Goal: Find contact information: Find contact information

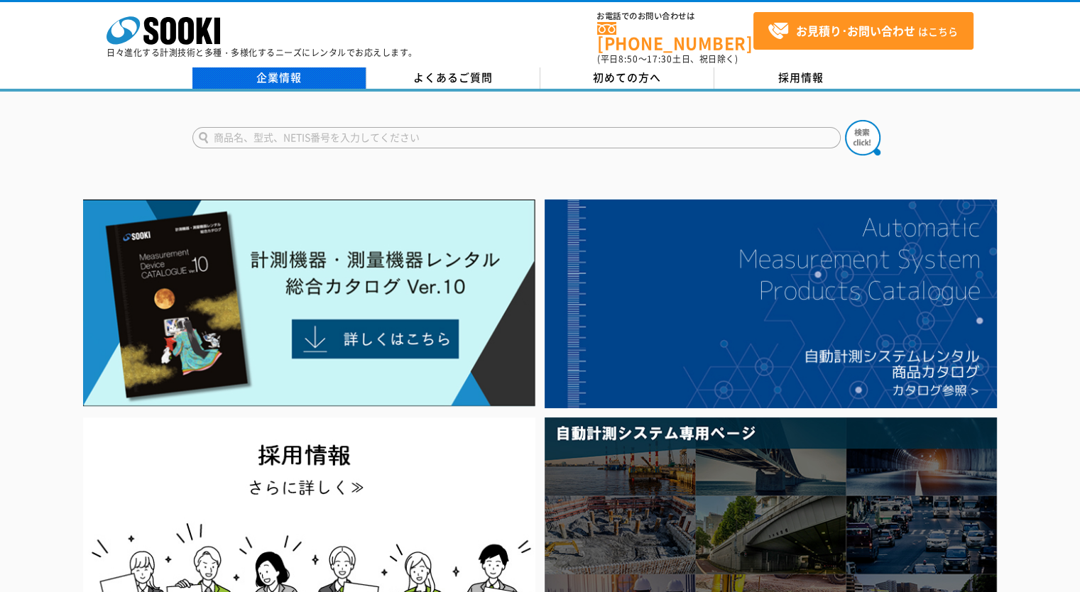
click at [294, 67] on link "企業情報" at bounding box center [279, 77] width 174 height 21
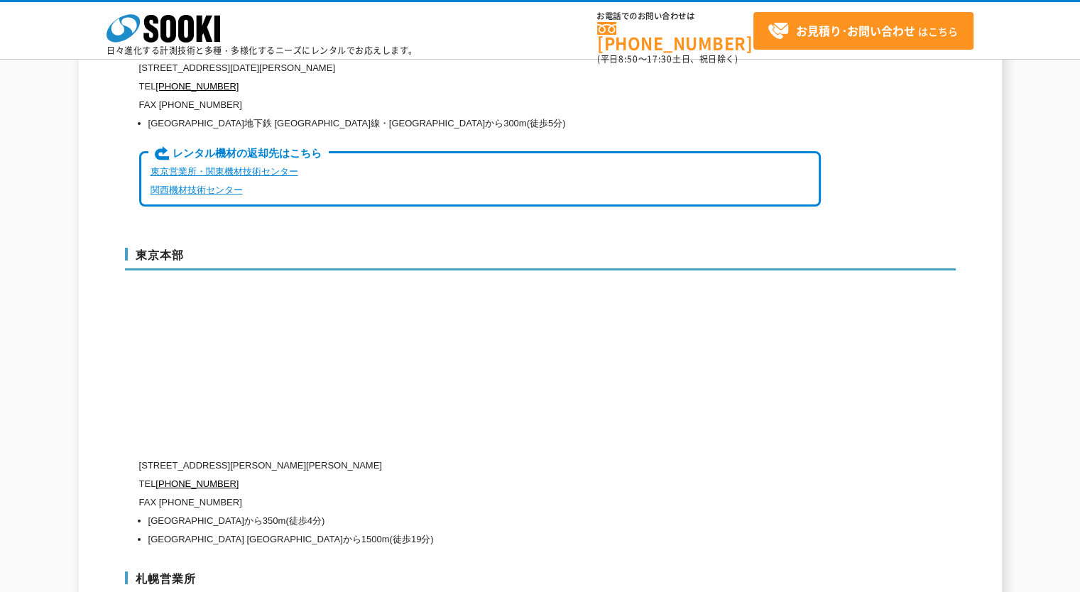
scroll to position [3337, 0]
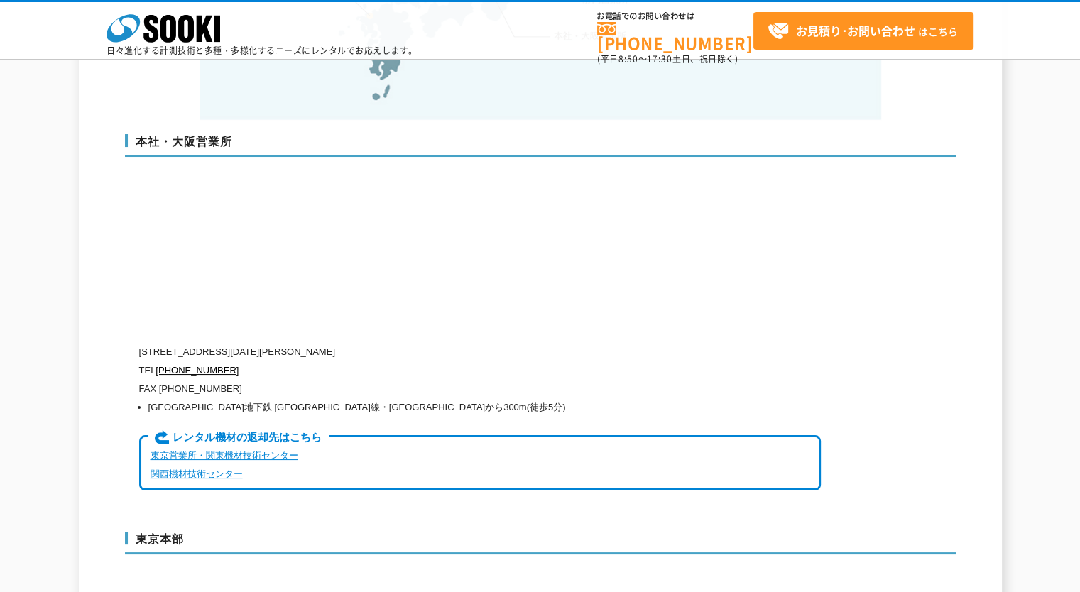
drag, startPoint x: 148, startPoint y: 319, endPoint x: 446, endPoint y: 320, distance: 298.2
click at [446, 343] on p "[STREET_ADDRESS][DATE][PERSON_NAME]" at bounding box center [480, 352] width 682 height 18
copy p "550-0005 [STREET_ADDRESS][DATE][PERSON_NAME]"
